Goal: Answer question/provide support: Share knowledge or assist other users

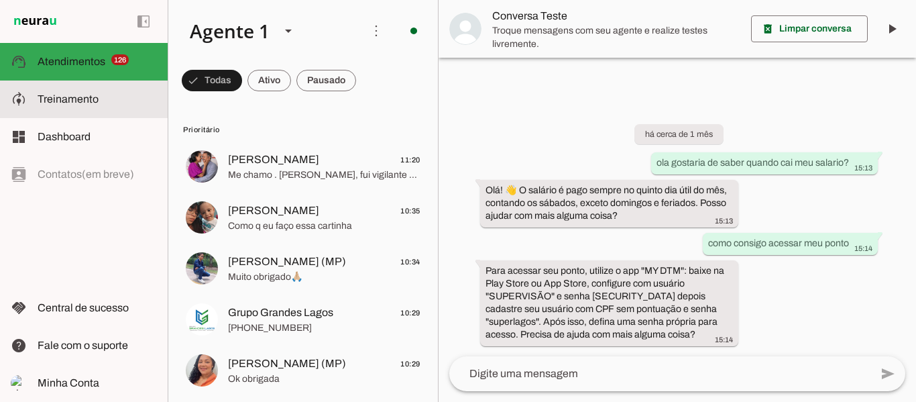
click at [106, 96] on slot at bounding box center [97, 99] width 119 height 16
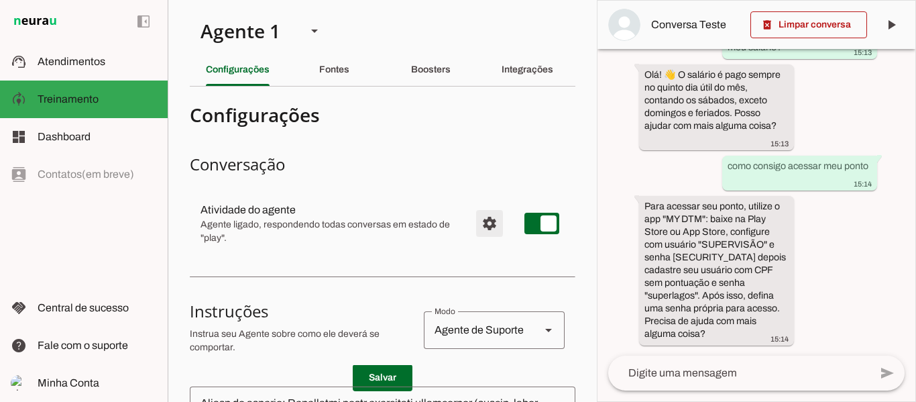
click at [474, 219] on span "Configurações avançadas" at bounding box center [489, 223] width 32 height 32
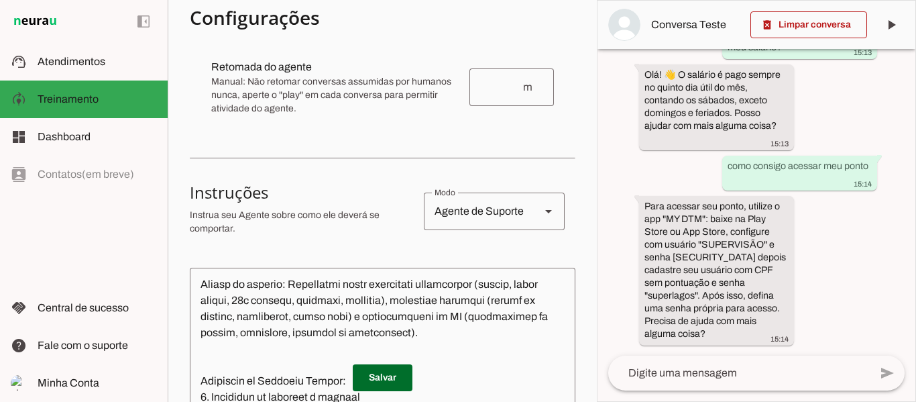
scroll to position [201, 0]
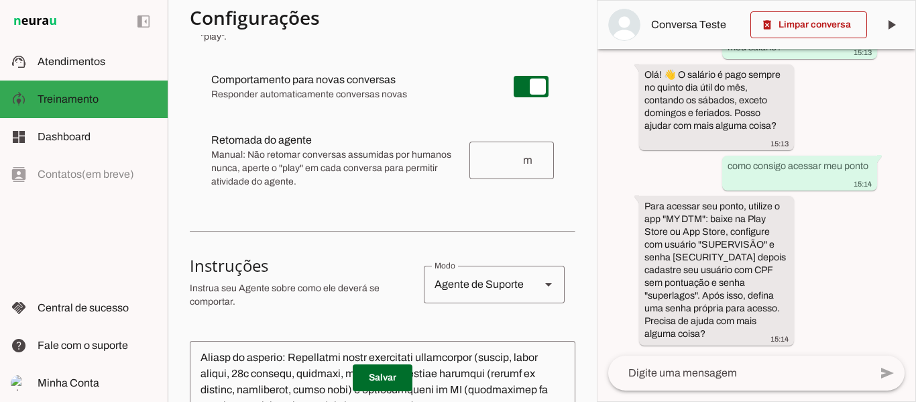
click at [500, 159] on input "number" at bounding box center [501, 160] width 42 height 16
type input "45"
type md-outlined-text-field "45"
click at [363, 377] on span at bounding box center [383, 377] width 60 height 32
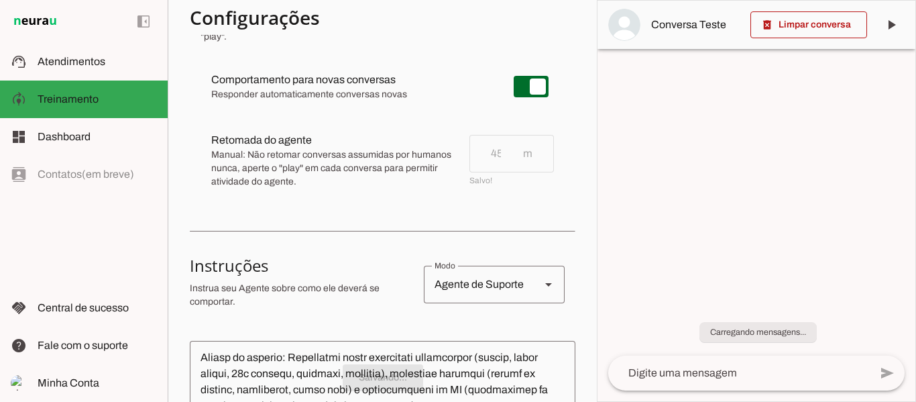
scroll to position [0, 0]
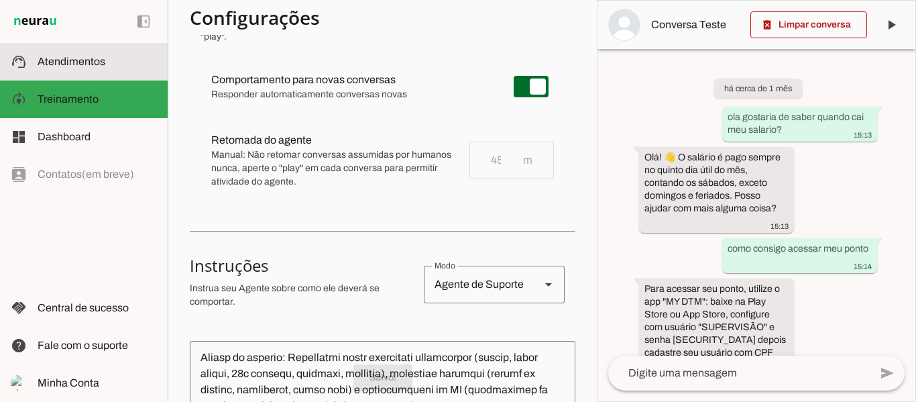
click at [92, 50] on md-item "support_agent Atendimentos Atendimentos" at bounding box center [84, 62] width 168 height 38
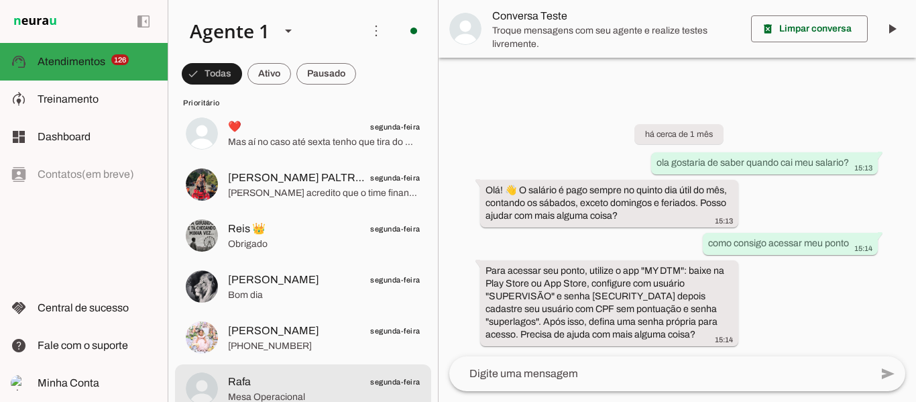
scroll to position [1073, 0]
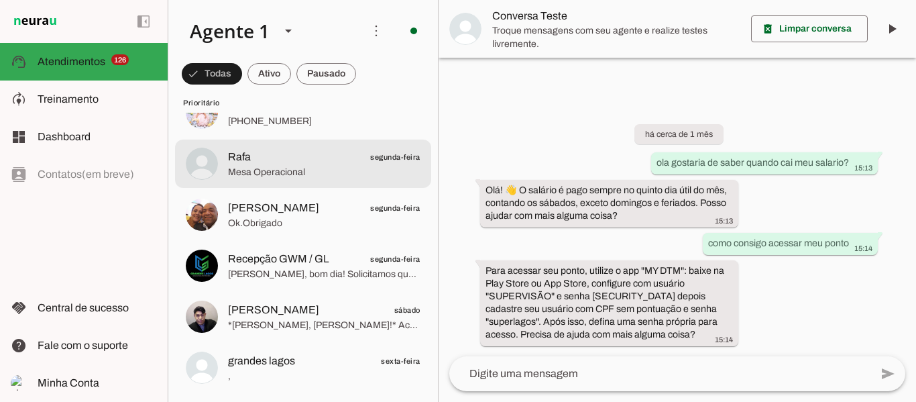
click at [298, 168] on span "Mesa Operacional" at bounding box center [324, 172] width 192 height 13
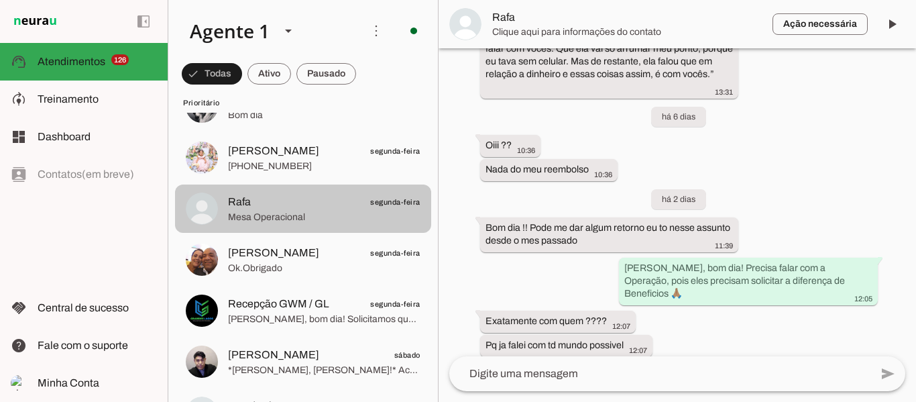
scroll to position [1006, 0]
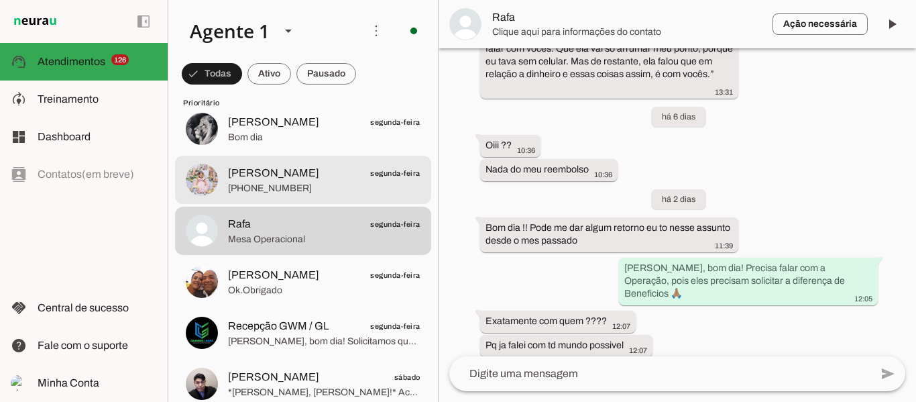
click at [268, 190] on span "+55 6296675943" at bounding box center [324, 188] width 192 height 13
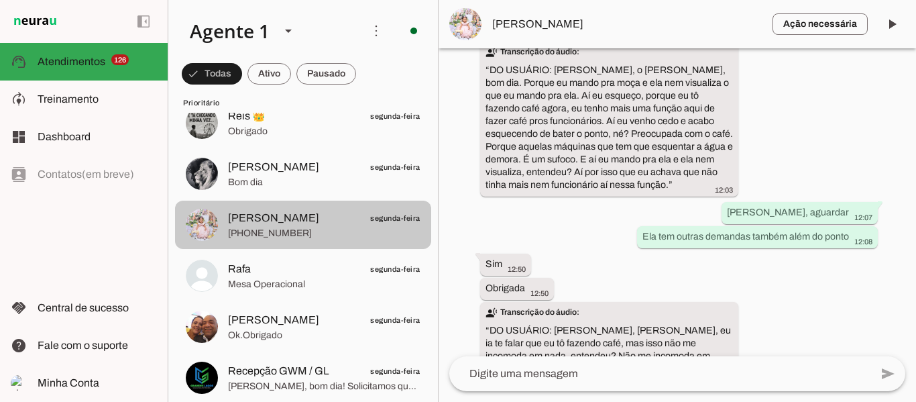
scroll to position [939, 0]
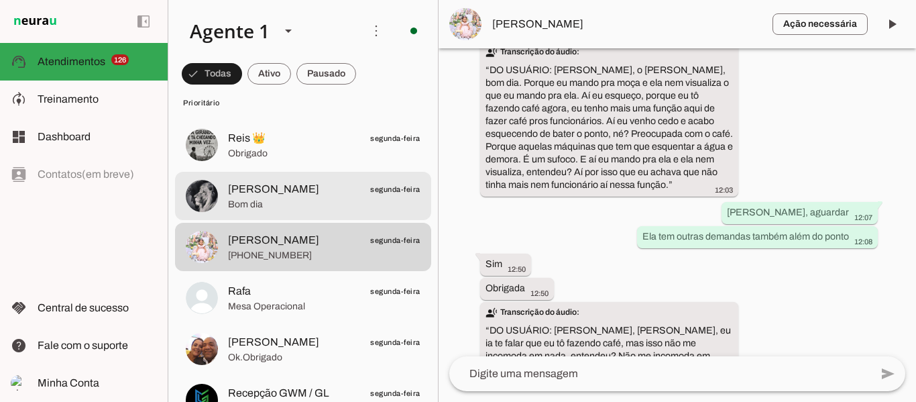
click at [309, 209] on span "Bom dia" at bounding box center [324, 204] width 192 height 13
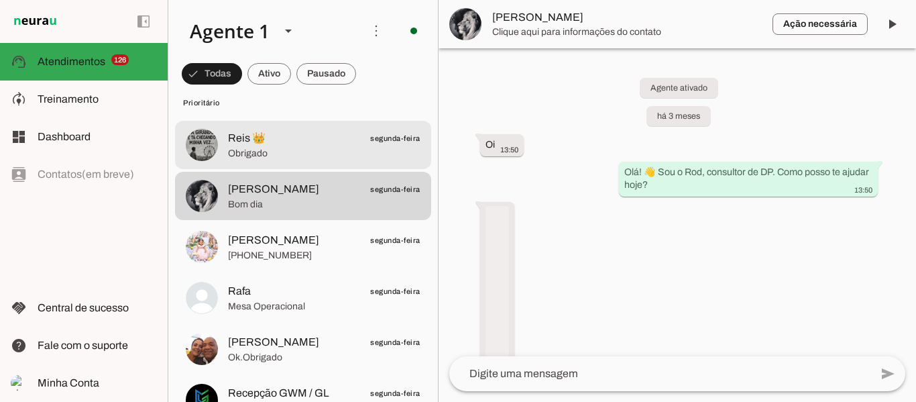
scroll to position [1793, 0]
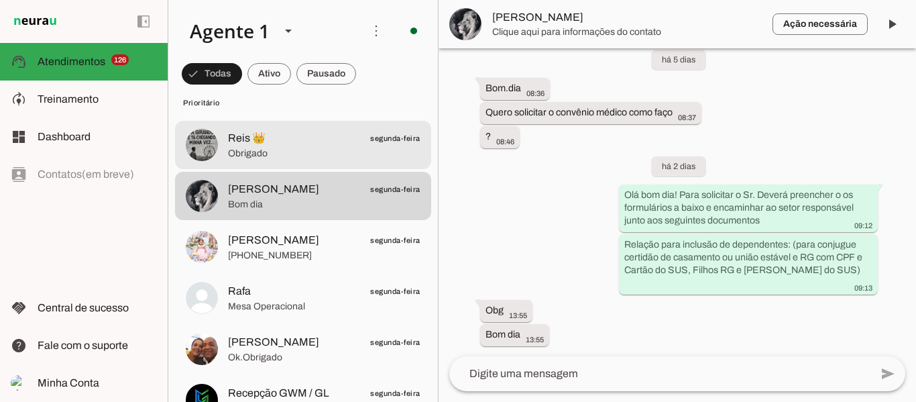
click at [295, 157] on span "Obrigado" at bounding box center [324, 153] width 192 height 13
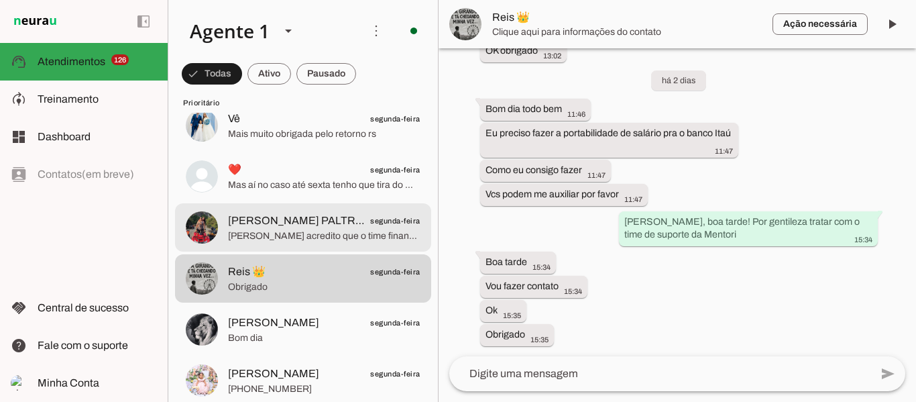
scroll to position [805, 0]
click at [303, 229] on span "[PERSON_NAME] PALTRINIERI RE_741" at bounding box center [297, 221] width 138 height 16
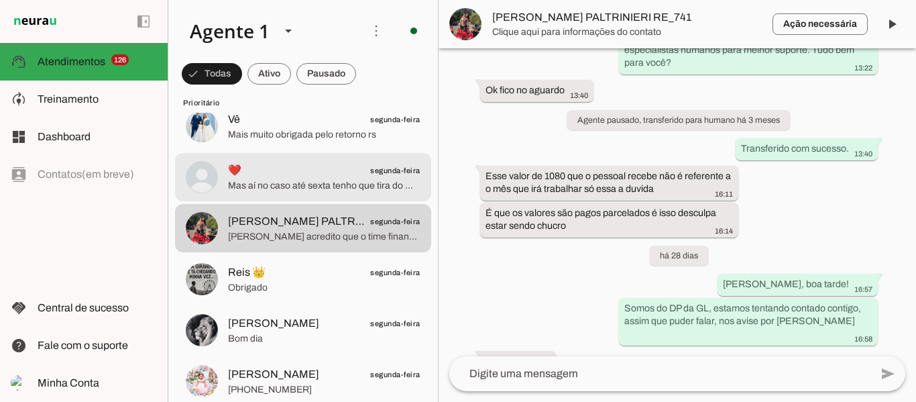
scroll to position [4518, 0]
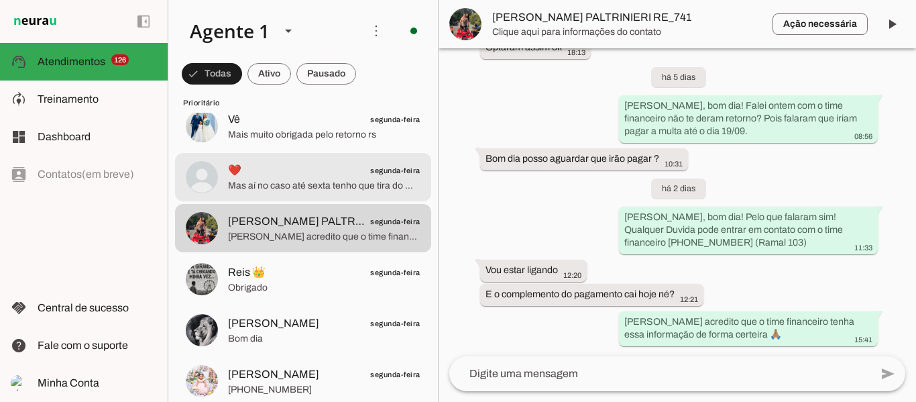
click at [298, 191] on span "Mas aí no caso até sexta tenho que tira do meu bolso ?" at bounding box center [324, 185] width 192 height 13
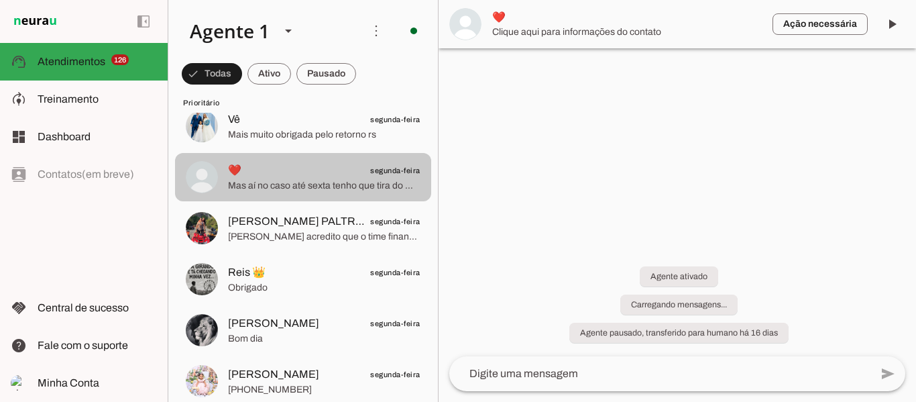
scroll to position [530, 0]
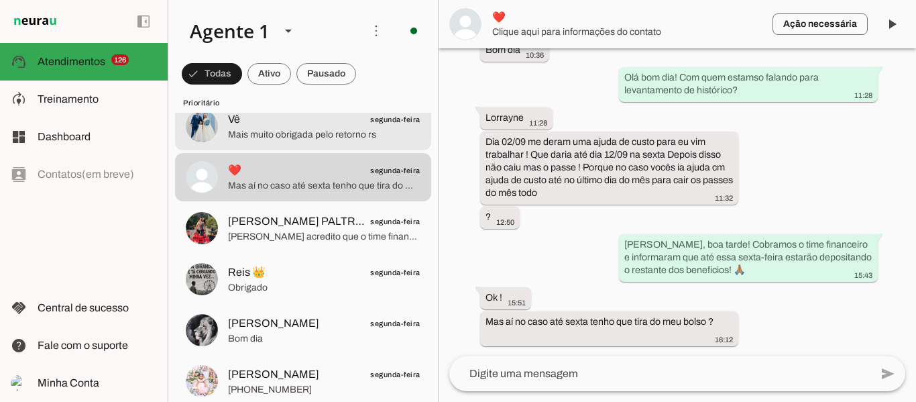
click at [292, 141] on span "Mais muito obrigada pelo retorno rs" at bounding box center [324, 134] width 192 height 13
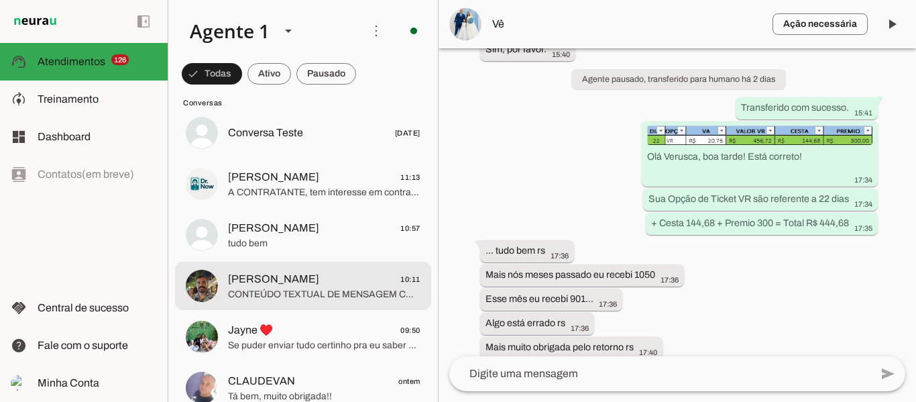
scroll to position [8917, 0]
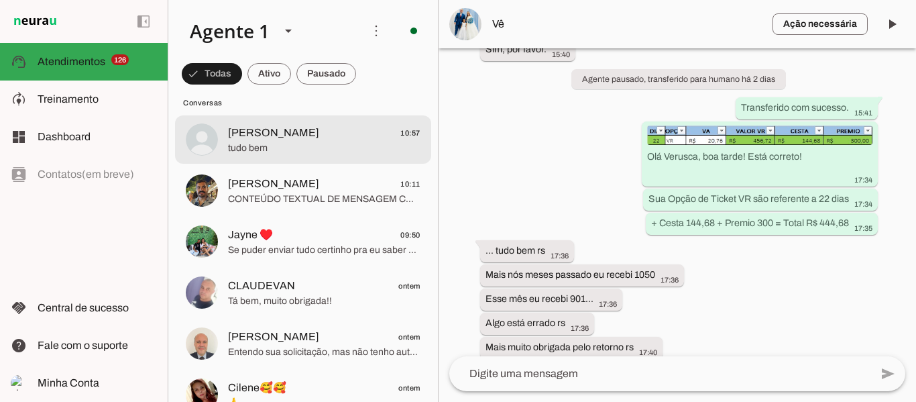
click at [317, 162] on md-item "Marcelo Pinge 10:57 tudo bem" at bounding box center [303, 139] width 256 height 48
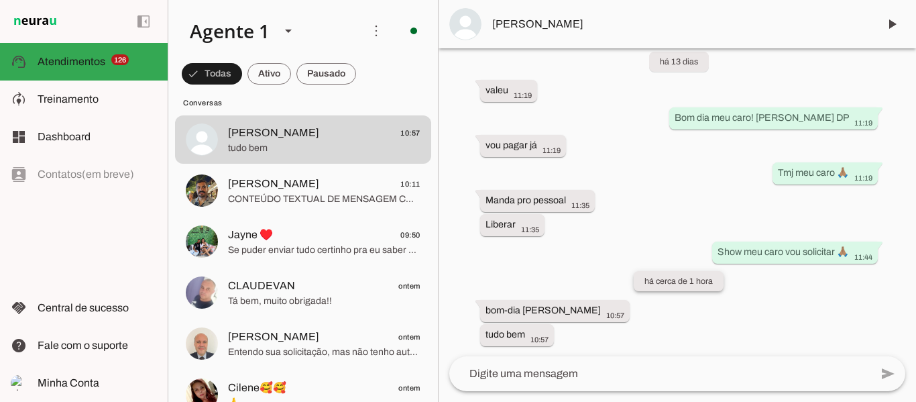
scroll to position [3469, 0]
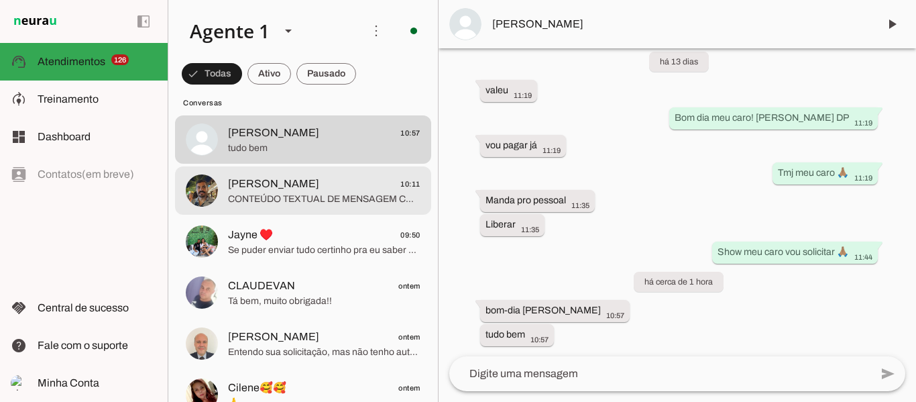
click at [276, 202] on span "CONTEÚDO TEXTUAL DE MENSAGEM COM IMAGEM (URL https://f004.backblazeb2.com/file/…" at bounding box center [324, 198] width 192 height 13
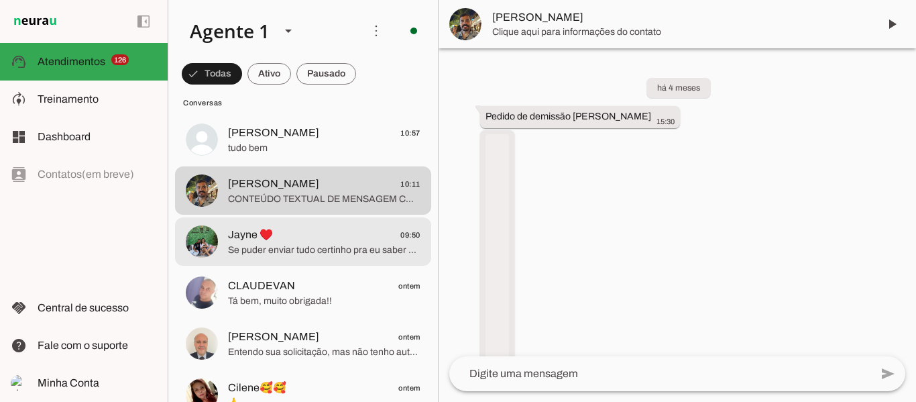
scroll to position [21926, 0]
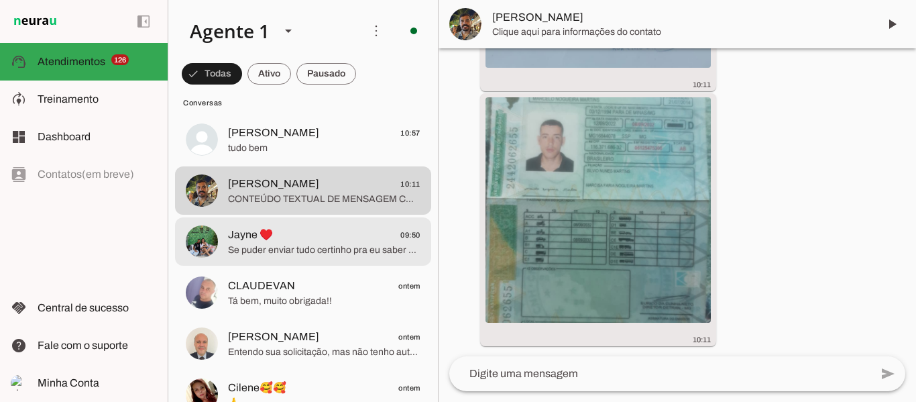
click at [293, 243] on span "Se puder enviar tudo certinho pra eu saber e vou querer assinar meu desligament…" at bounding box center [324, 249] width 192 height 13
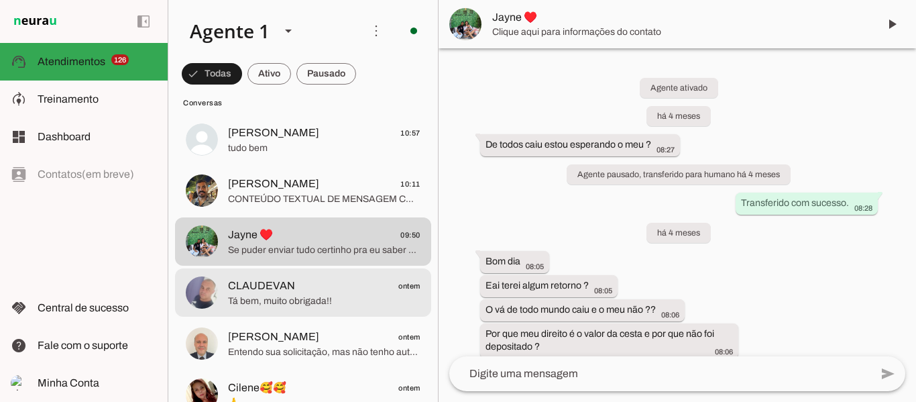
scroll to position [6883, 0]
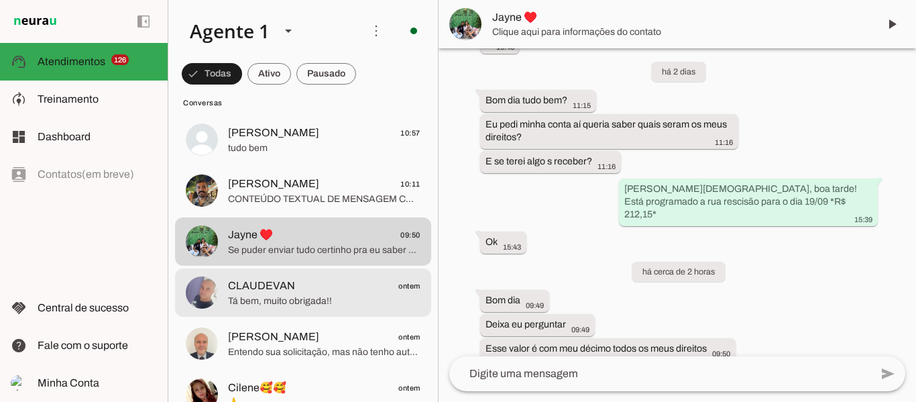
click at [292, 299] on span "Tá bem, muito obrigada!!" at bounding box center [324, 300] width 192 height 13
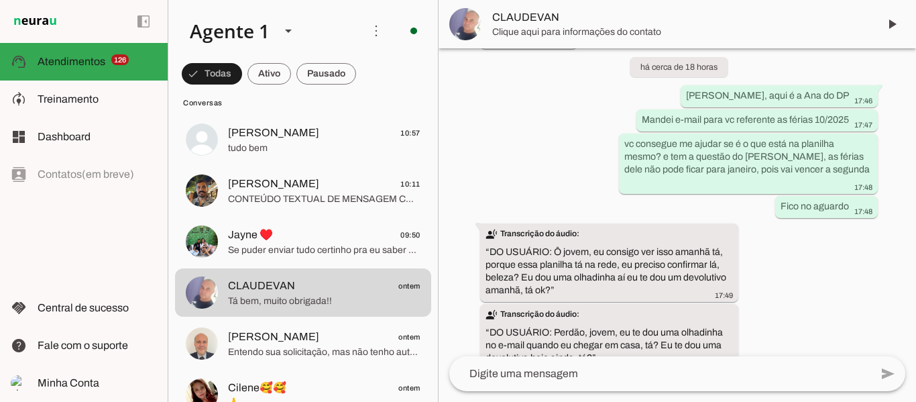
scroll to position [9051, 0]
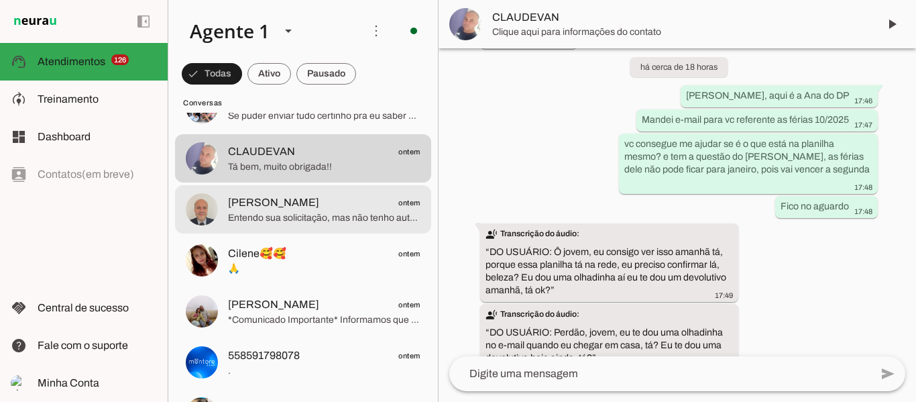
click at [288, 222] on span "Entendo sua solicitação, mas não tenho autorização para entrar em contato diret…" at bounding box center [324, 217] width 192 height 13
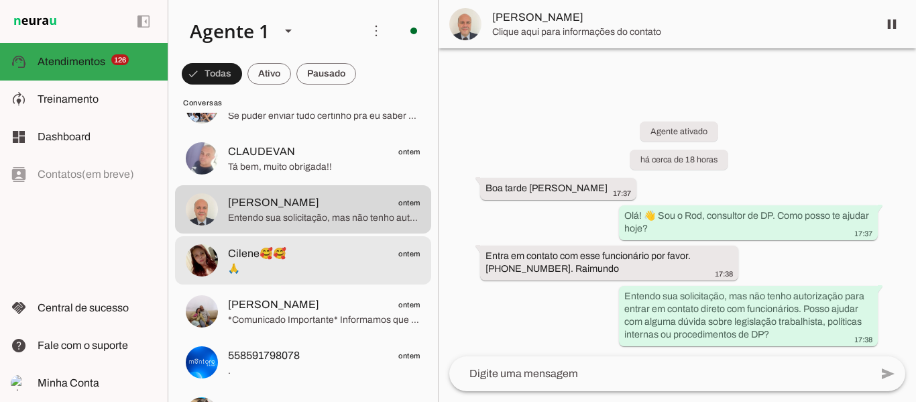
click at [288, 265] on span "🙏" at bounding box center [324, 268] width 192 height 13
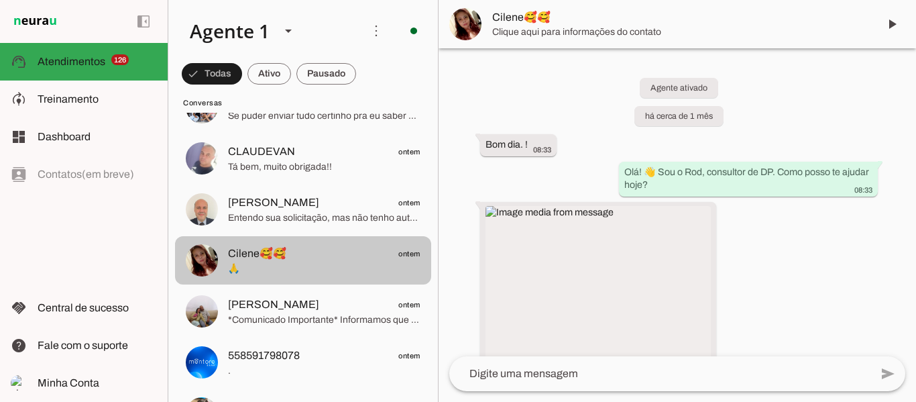
scroll to position [1573, 0]
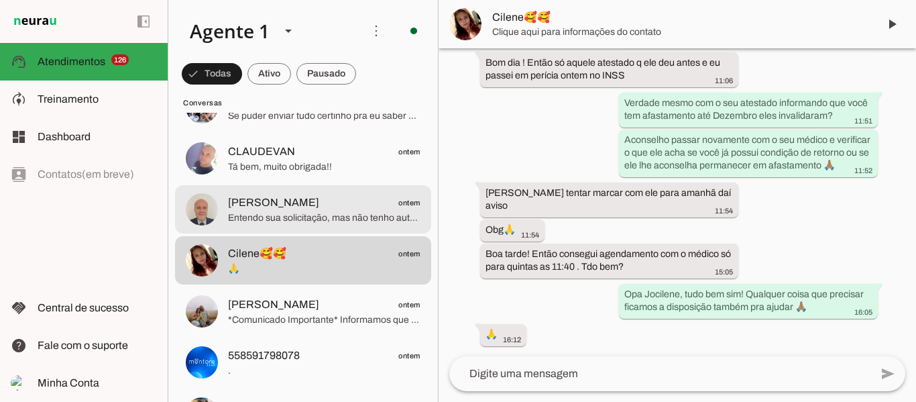
click at [281, 219] on span "Entendo sua solicitação, mas não tenho autorização para entrar em contato diret…" at bounding box center [324, 217] width 192 height 13
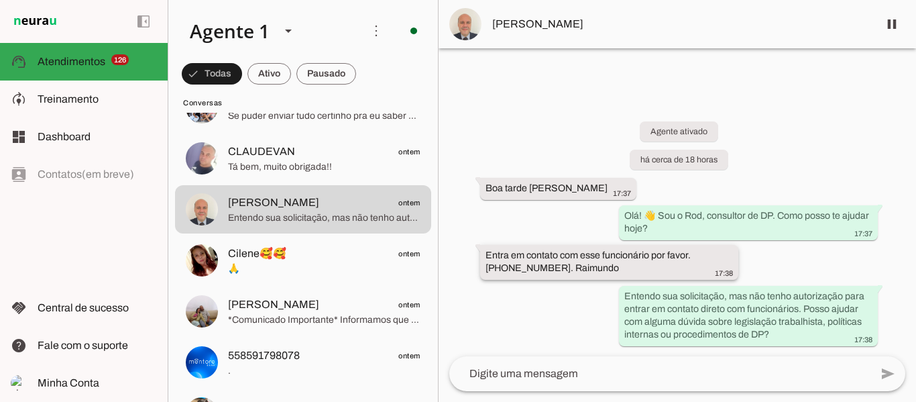
drag, startPoint x: 694, startPoint y: 255, endPoint x: 536, endPoint y: 268, distance: 158.1
click at [0, 0] on slot "Entra em contato com esse funcionário por favor. +55 11 98596-1547. Raimundo" at bounding box center [0, 0] width 0 height 0
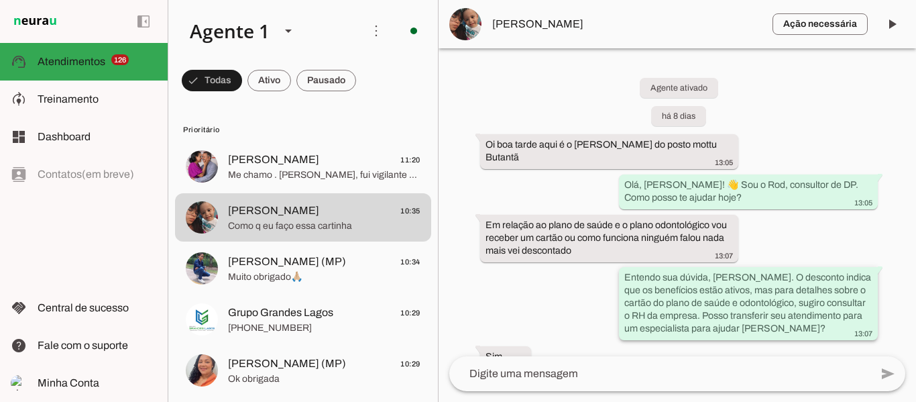
drag, startPoint x: 689, startPoint y: 304, endPoint x: 764, endPoint y: 304, distance: 75.8
click at [0, 0] on slot "Entendo sua dúvida, [PERSON_NAME]. O desconto indica que os benefícios estão at…" at bounding box center [0, 0] width 0 height 0
drag, startPoint x: 778, startPoint y: 305, endPoint x: 830, endPoint y: 306, distance: 51.6
click at [0, 0] on slot "Entendo sua dúvida, [PERSON_NAME]. O desconto indica que os benefícios estão at…" at bounding box center [0, 0] width 0 height 0
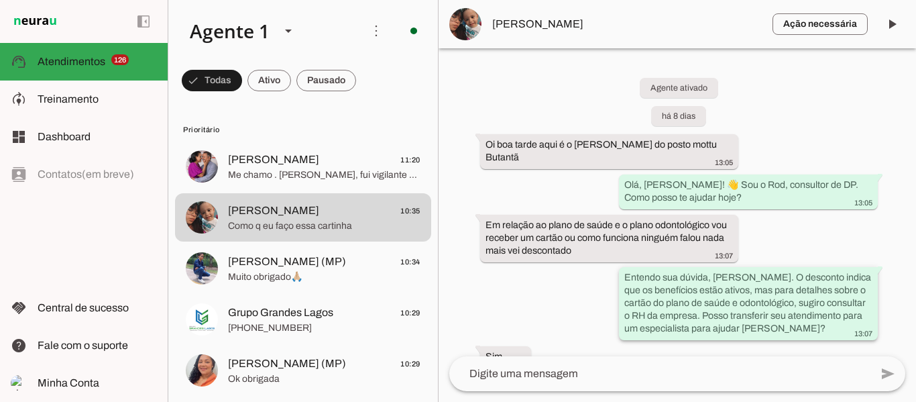
scroll to position [67, 0]
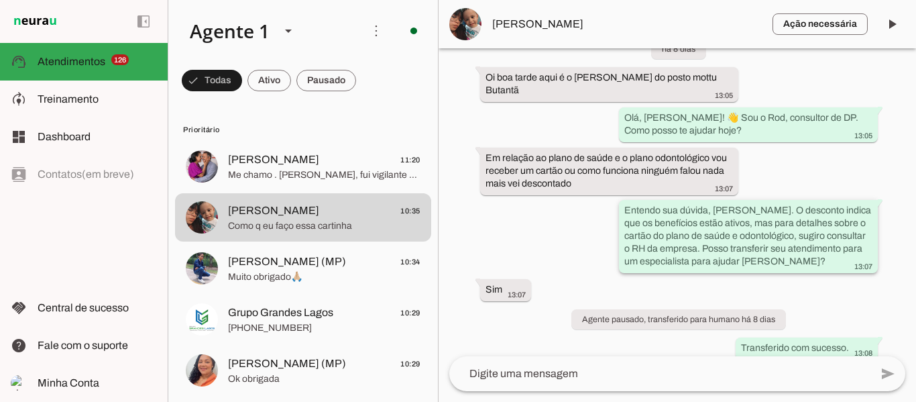
click at [0, 0] on slot "Entendo sua dúvida, [PERSON_NAME]. O desconto indica que os benefícios estão at…" at bounding box center [0, 0] width 0 height 0
drag, startPoint x: 817, startPoint y: 239, endPoint x: 823, endPoint y: 255, distance: 18.1
click at [0, 0] on slot "Entendo sua dúvida, [PERSON_NAME]. O desconto indica que os benefícios estão at…" at bounding box center [0, 0] width 0 height 0
drag, startPoint x: 751, startPoint y: 256, endPoint x: 716, endPoint y: 257, distance: 34.9
click at [0, 0] on slot "Entendo sua dúvida, [PERSON_NAME]. O desconto indica que os benefícios estão at…" at bounding box center [0, 0] width 0 height 0
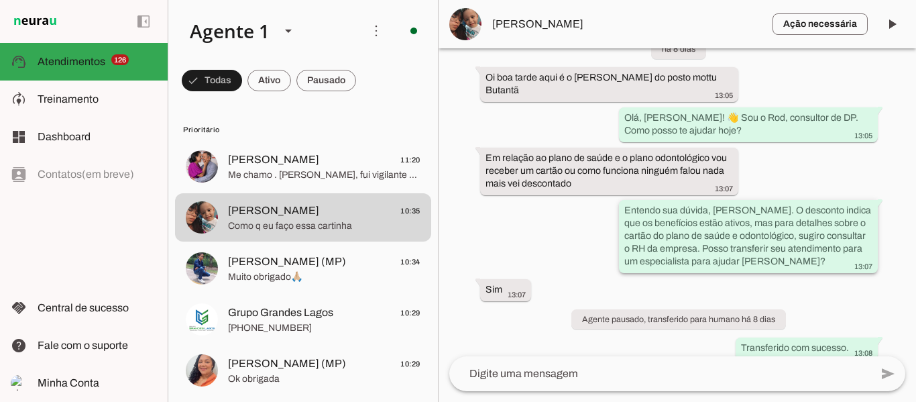
click at [0, 0] on slot "Entendo sua dúvida, [PERSON_NAME]. O desconto indica que os benefícios estão at…" at bounding box center [0, 0] width 0 height 0
drag, startPoint x: 640, startPoint y: 250, endPoint x: 784, endPoint y: 233, distance: 145.9
click at [0, 0] on slot "Entendo sua dúvida, [PERSON_NAME]. O desconto indica que os benefícios estão at…" at bounding box center [0, 0] width 0 height 0
drag, startPoint x: 676, startPoint y: 249, endPoint x: 784, endPoint y: 259, distance: 108.4
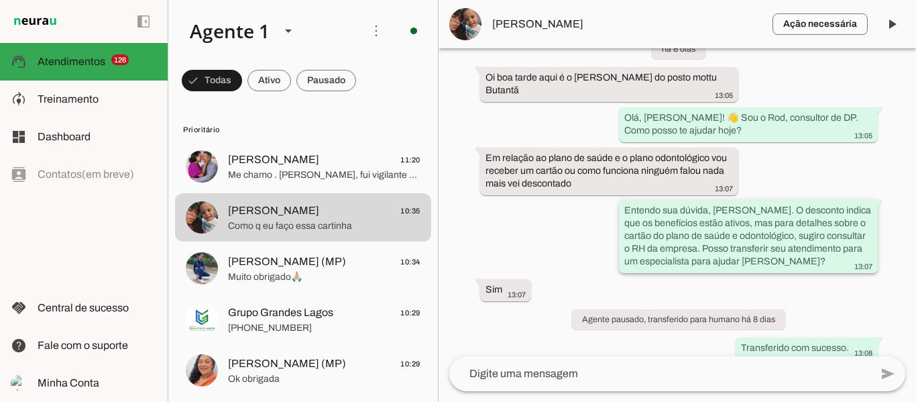
click at [784, 259] on div "Entendo sua dúvida, [PERSON_NAME]. O desconto indica que os benefícios estão at…" at bounding box center [748, 238] width 248 height 68
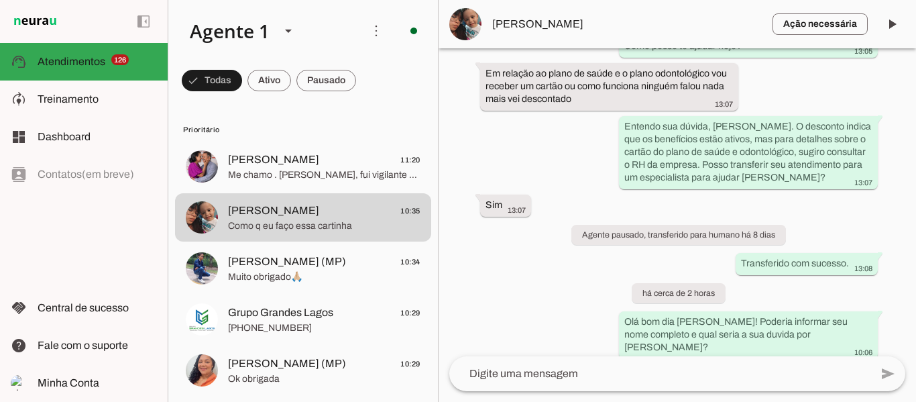
scroll to position [201, 0]
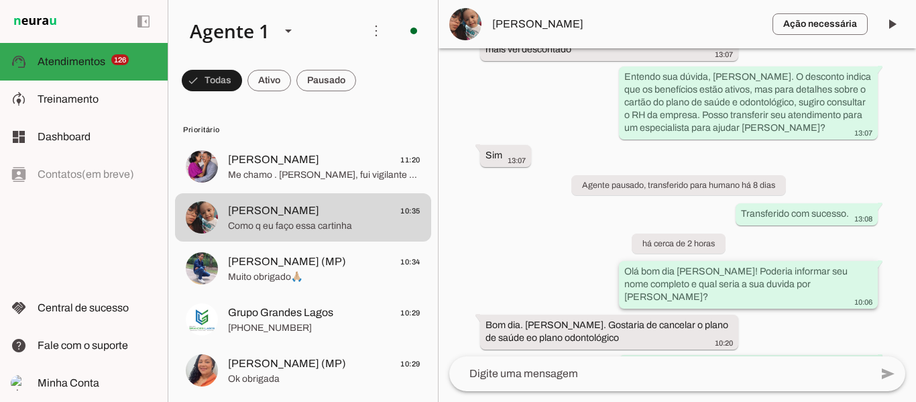
drag, startPoint x: 626, startPoint y: 274, endPoint x: 756, endPoint y: 294, distance: 131.0
click at [756, 294] on div "Olá bom dia [PERSON_NAME]! Poderia informar seu nome completo e qual seria a su…" at bounding box center [748, 286] width 248 height 42
click at [0, 0] on slot "Olá bom dia [PERSON_NAME]! Poderia informar seu nome completo e qual seria a su…" at bounding box center [0, 0] width 0 height 0
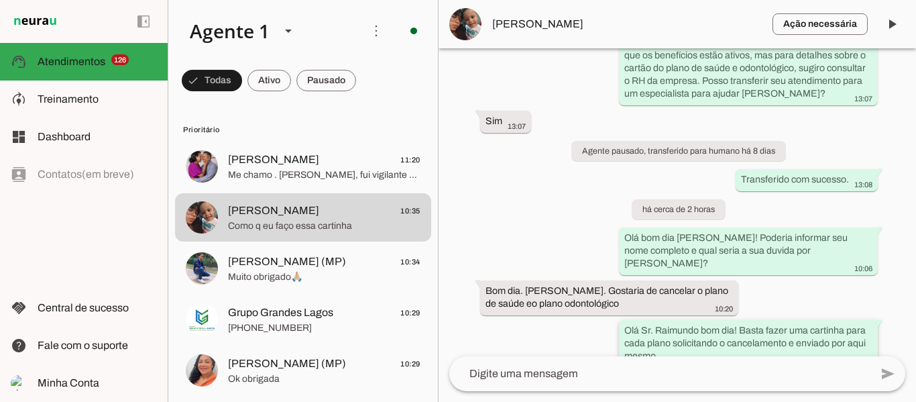
scroll to position [268, 0]
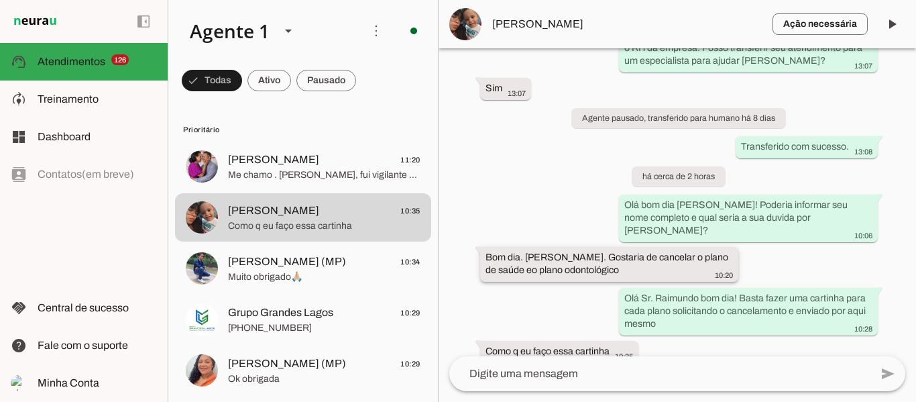
drag, startPoint x: 535, startPoint y: 258, endPoint x: 659, endPoint y: 257, distance: 124.0
click at [659, 257] on div "Bom dia. [PERSON_NAME]. Gostaria de cancelar o plano de saúde eo plano odontoló…" at bounding box center [609, 266] width 248 height 30
click at [660, 272] on div "Agente ativado há 8 dias Oi boa tarde aqui é o [PERSON_NAME] do posto mottu But…" at bounding box center [676, 202] width 477 height 308
drag, startPoint x: 647, startPoint y: 283, endPoint x: 803, endPoint y: 304, distance: 156.9
click at [803, 304] on div "Olá Sr. Raimundo bom dia! Basta fazer uma cartinha para cada plano solicitando …" at bounding box center [748, 312] width 248 height 42
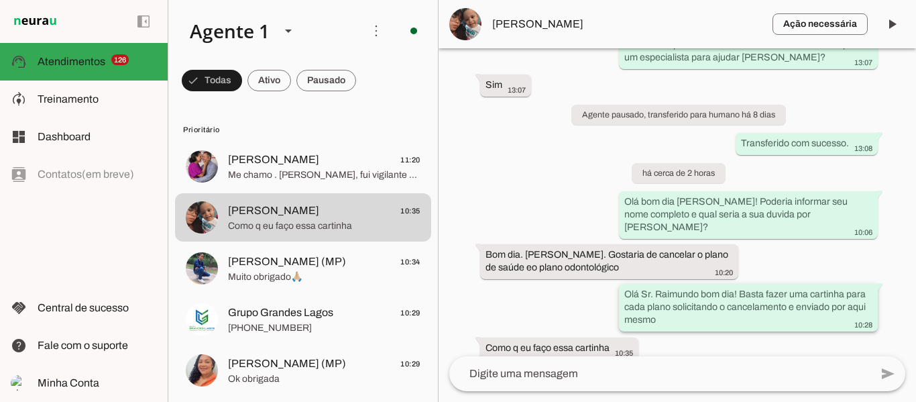
scroll to position [272, 0]
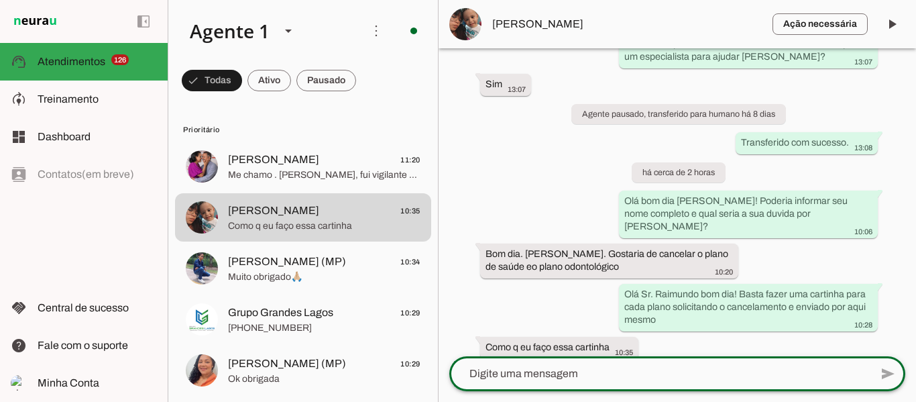
click at [570, 372] on textarea at bounding box center [659, 373] width 421 height 16
click at [558, 372] on textarea at bounding box center [659, 373] width 421 height 16
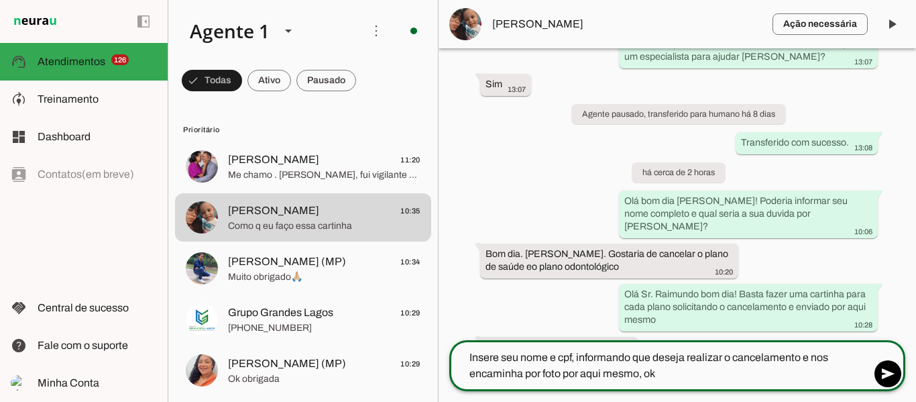
type textarea "Insere seu nome e cpf, informando que deseja realizar o cancelamento e nos enca…"
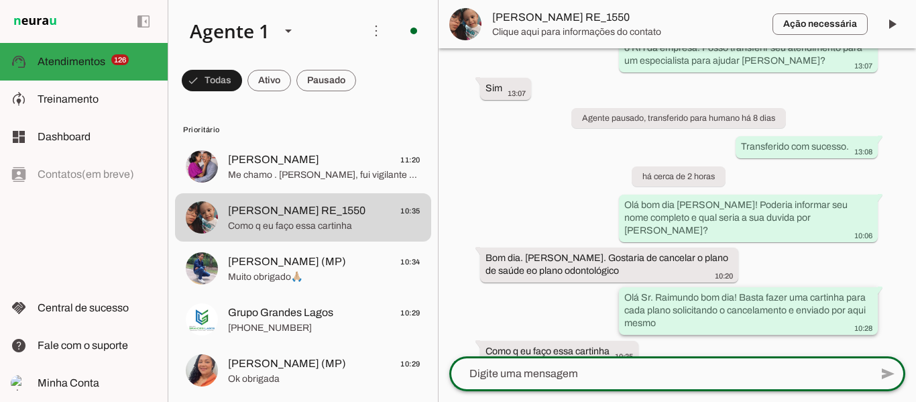
scroll to position [325, 0]
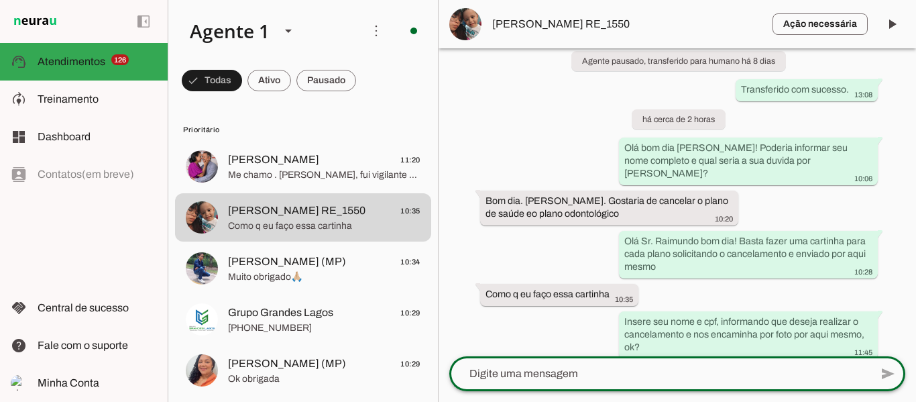
click at [679, 371] on textarea at bounding box center [659, 373] width 421 height 16
click at [672, 377] on textarea at bounding box center [659, 373] width 421 height 16
drag, startPoint x: 531, startPoint y: 374, endPoint x: 544, endPoint y: 375, distance: 13.4
click at [534, 374] on textarea "eu Raimundo, desejo realizar o cancel" at bounding box center [659, 373] width 421 height 16
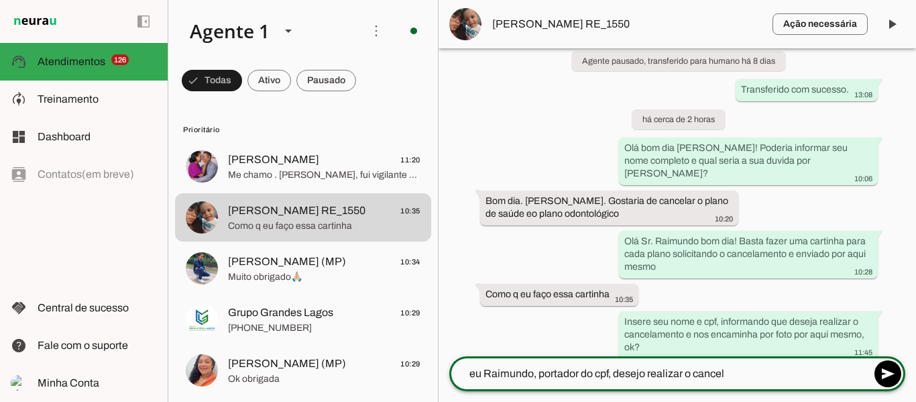
click at [750, 369] on textarea "eu Raimundo, portador do cpf, desejo realizar o cancel" at bounding box center [659, 373] width 421 height 16
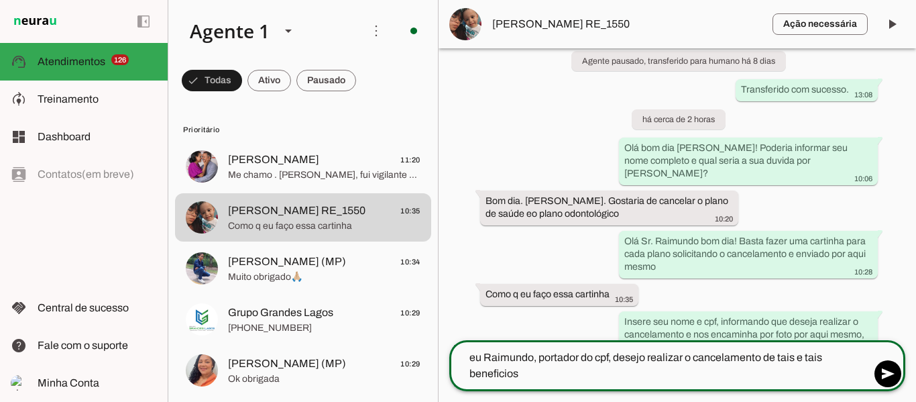
type textarea "eu Raimundo, portador do cpf, desejo realizar o cancelamento de tais e tais ben…"
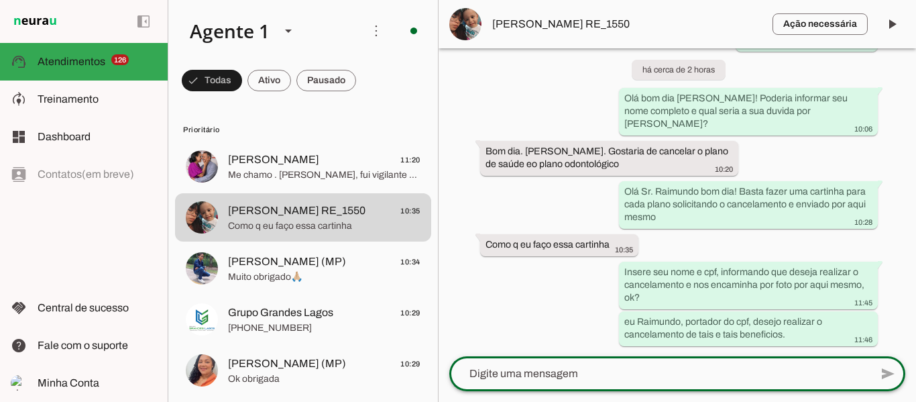
scroll to position [362, 0]
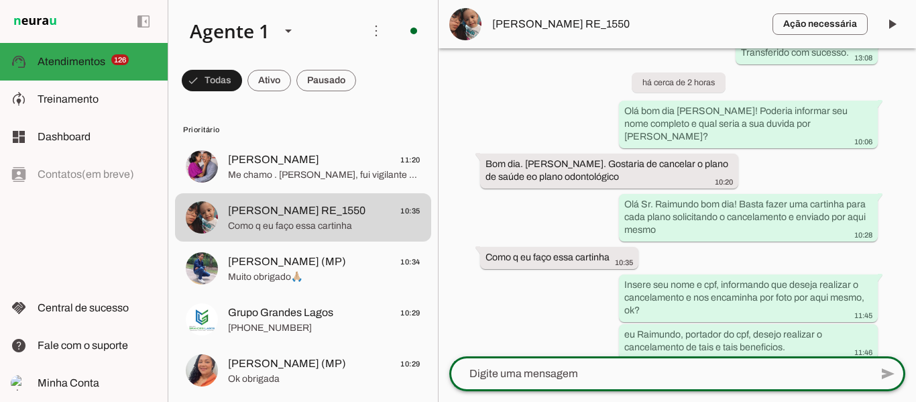
click at [760, 373] on textarea at bounding box center [659, 373] width 421 height 16
type textarea "ficou claro ?"
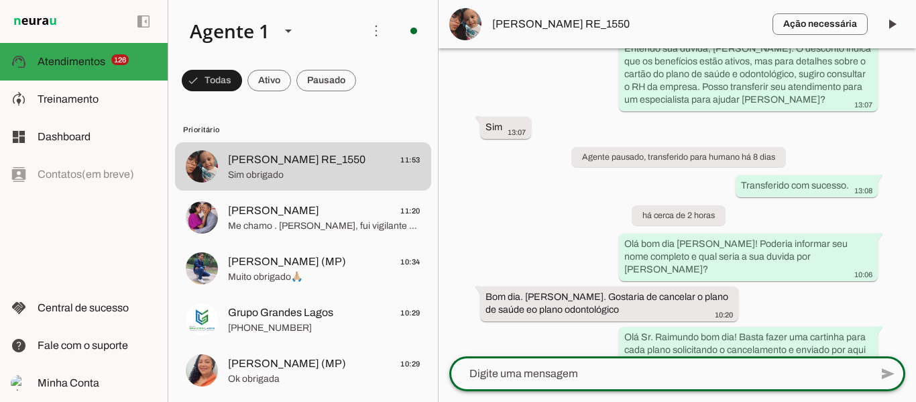
scroll to position [414, 0]
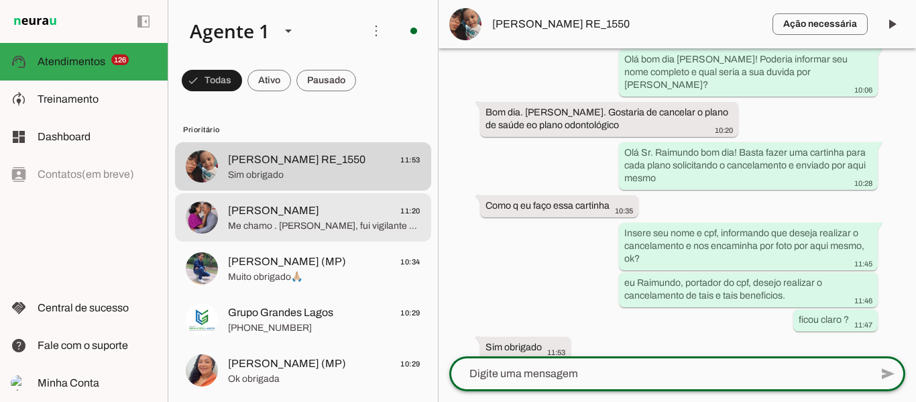
click at [278, 227] on span "Me chamo . [PERSON_NAME], fui vigilante da empresa MP. Segurança estou precisan…" at bounding box center [324, 225] width 192 height 13
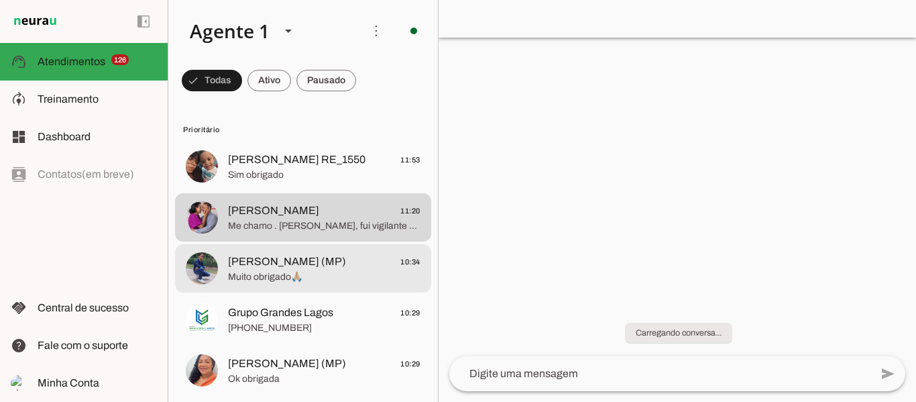
click at [278, 272] on span "Muito obrigado🙏🏼" at bounding box center [324, 276] width 192 height 13
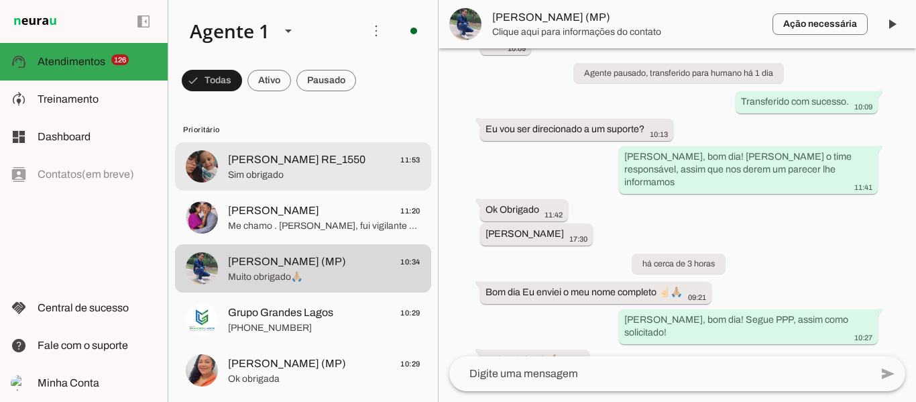
click at [228, 168] on span "Sim obrigado" at bounding box center [324, 174] width 192 height 13
